Goal: Task Accomplishment & Management: Manage account settings

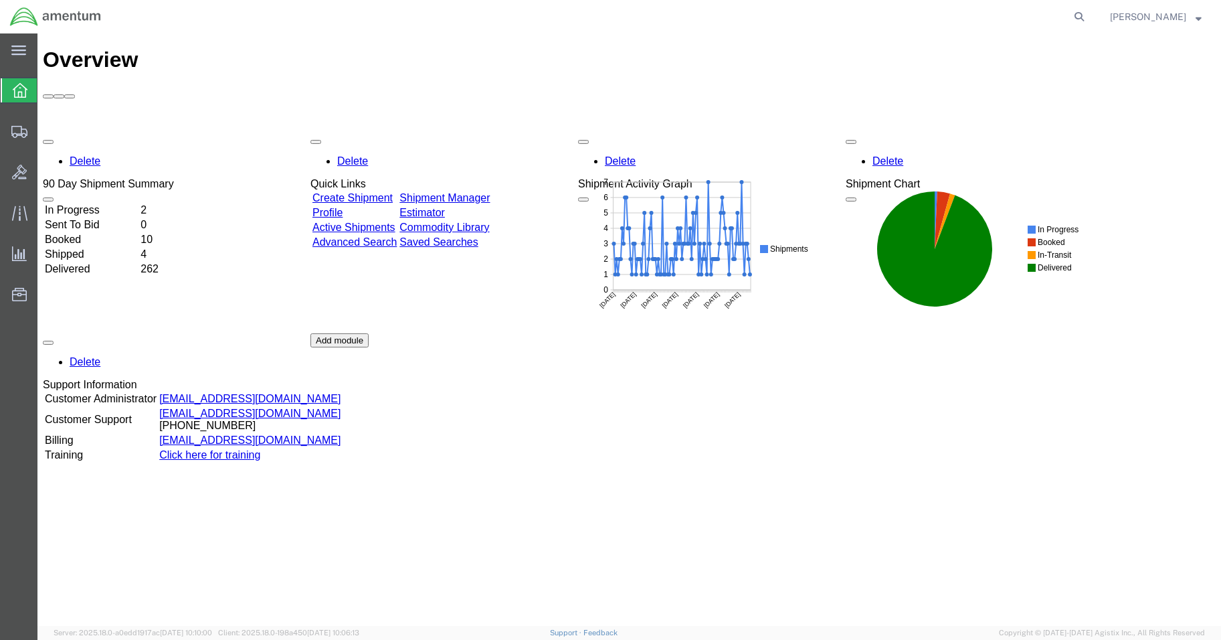
click at [128, 203] on td "In Progress" at bounding box center [91, 209] width 94 height 13
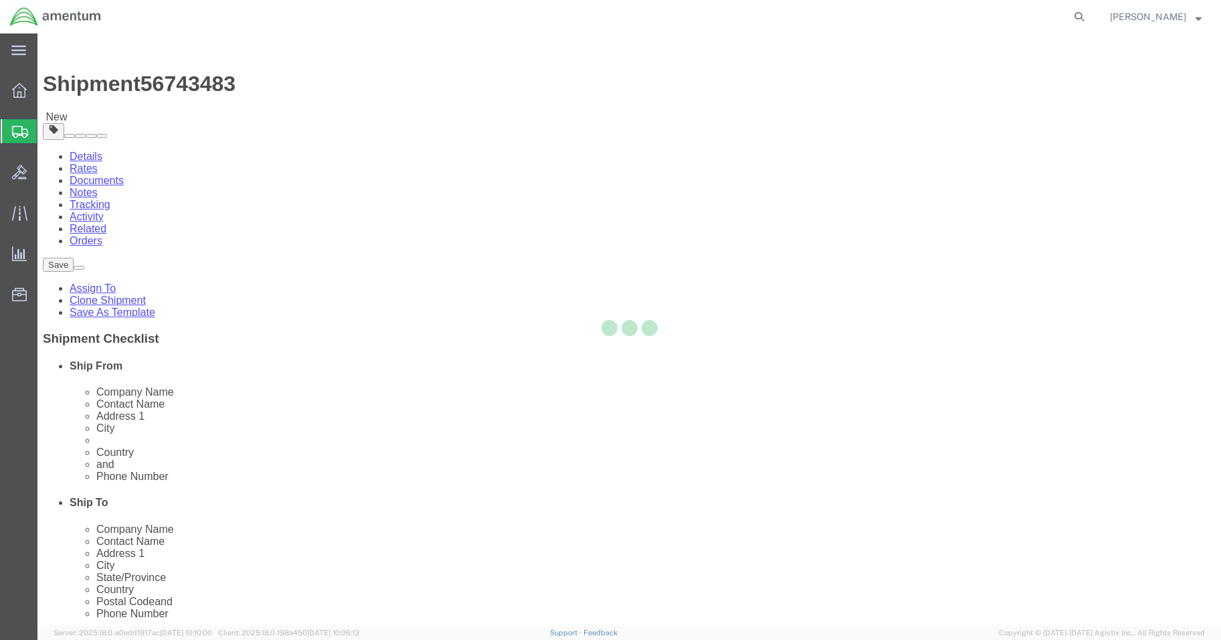
select select "42677"
select select
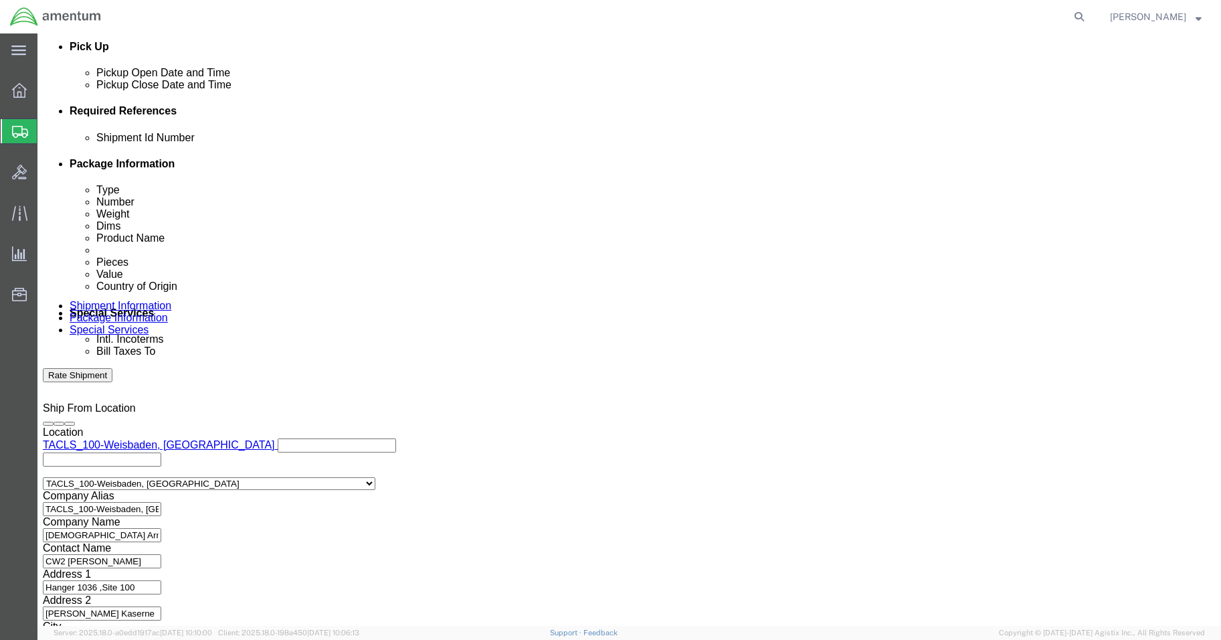
scroll to position [608, 0]
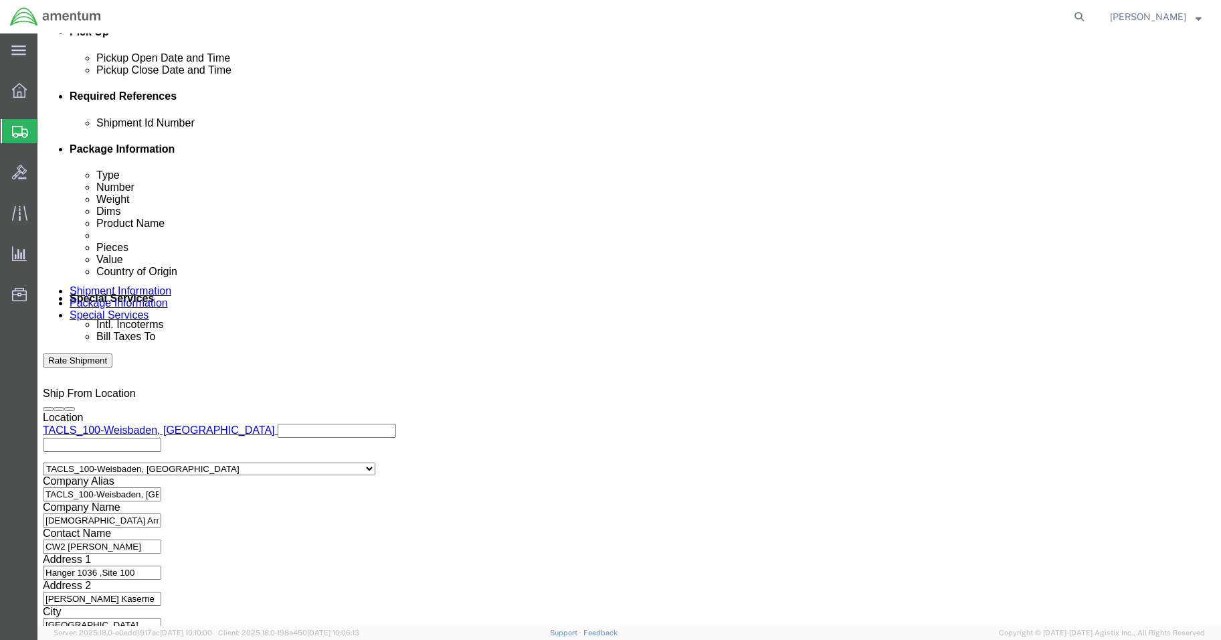
click button "Continue"
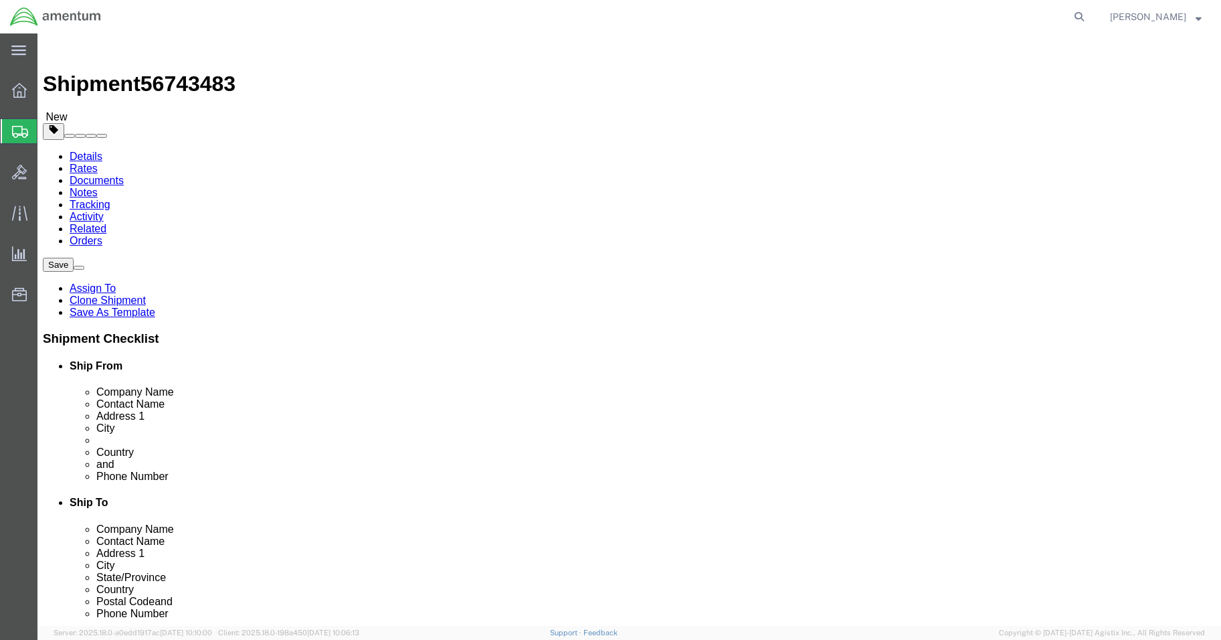
click button "Continue"
click button "Rate Shipment"
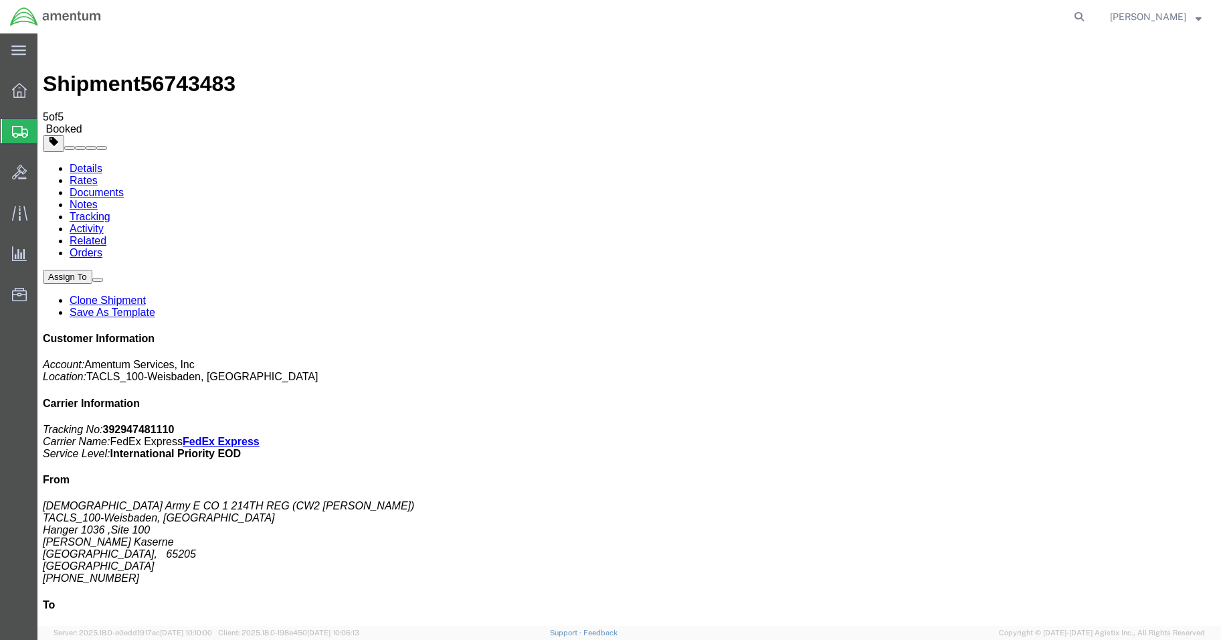
drag, startPoint x: 132, startPoint y: 292, endPoint x: 1218, endPoint y: 236, distance: 1086.7
